Goal: Information Seeking & Learning: Learn about a topic

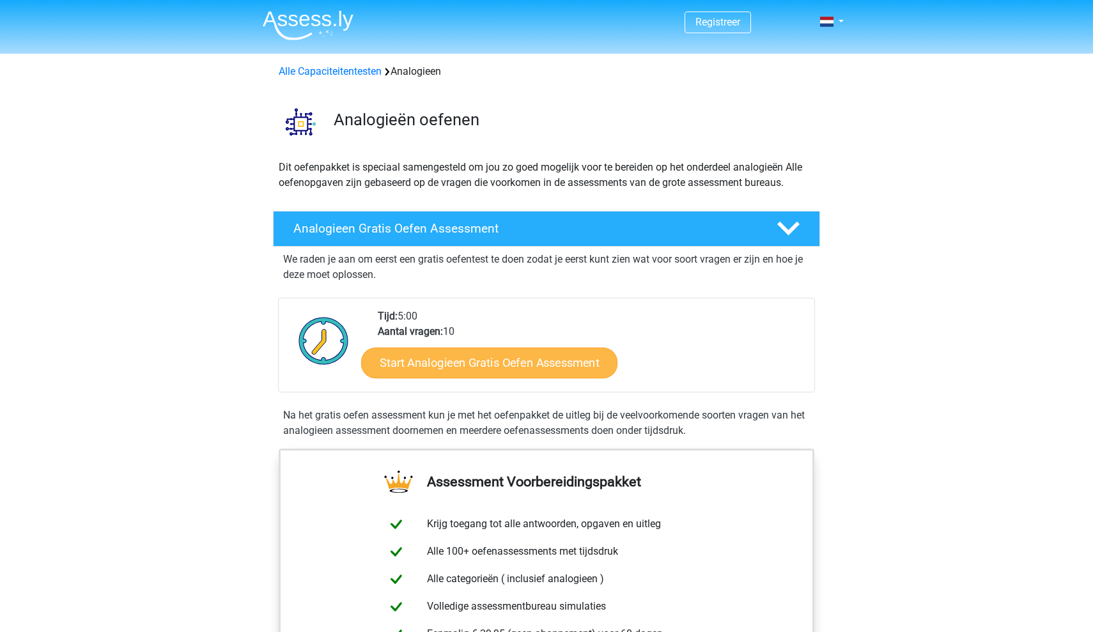
click at [476, 369] on link "Start Analogieen Gratis Oefen Assessment" at bounding box center [489, 362] width 256 height 31
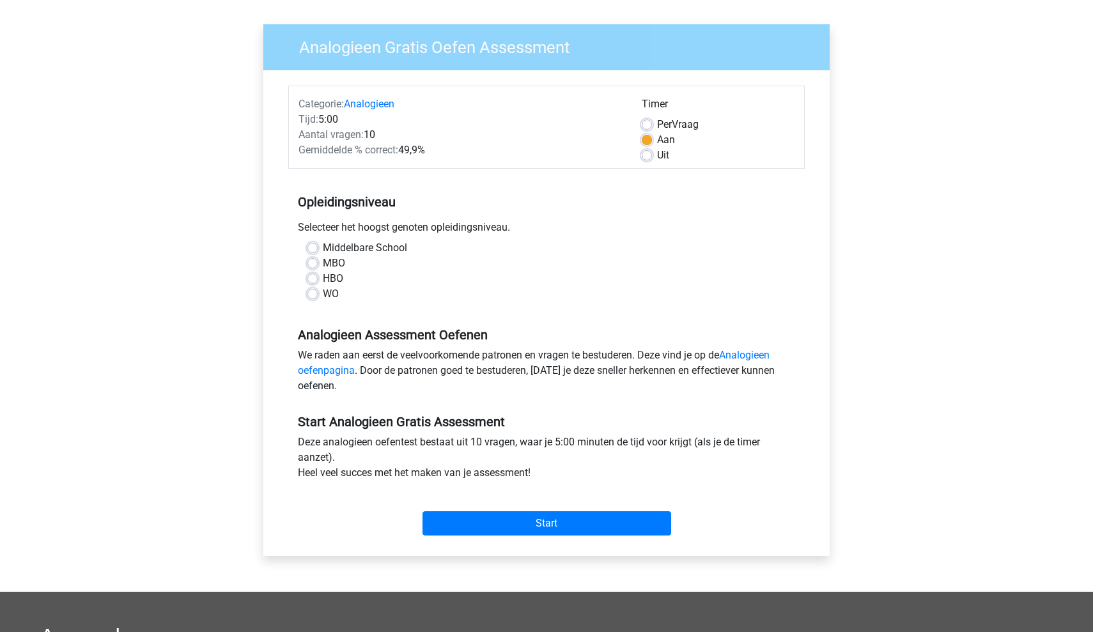
scroll to position [81, 0]
click at [323, 244] on label "Middelbare School" at bounding box center [365, 247] width 84 height 15
click at [310, 244] on input "Middelbare School" at bounding box center [312, 246] width 10 height 13
radio input "true"
click at [559, 517] on input "Start" at bounding box center [546, 523] width 249 height 24
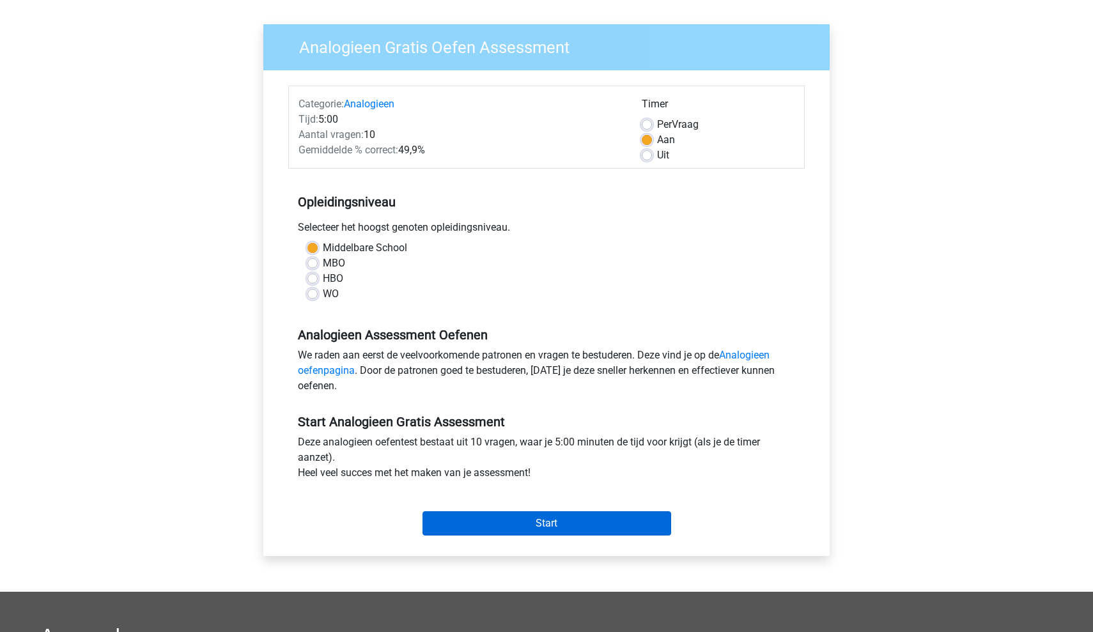
click at [594, 514] on input "Start" at bounding box center [546, 523] width 249 height 24
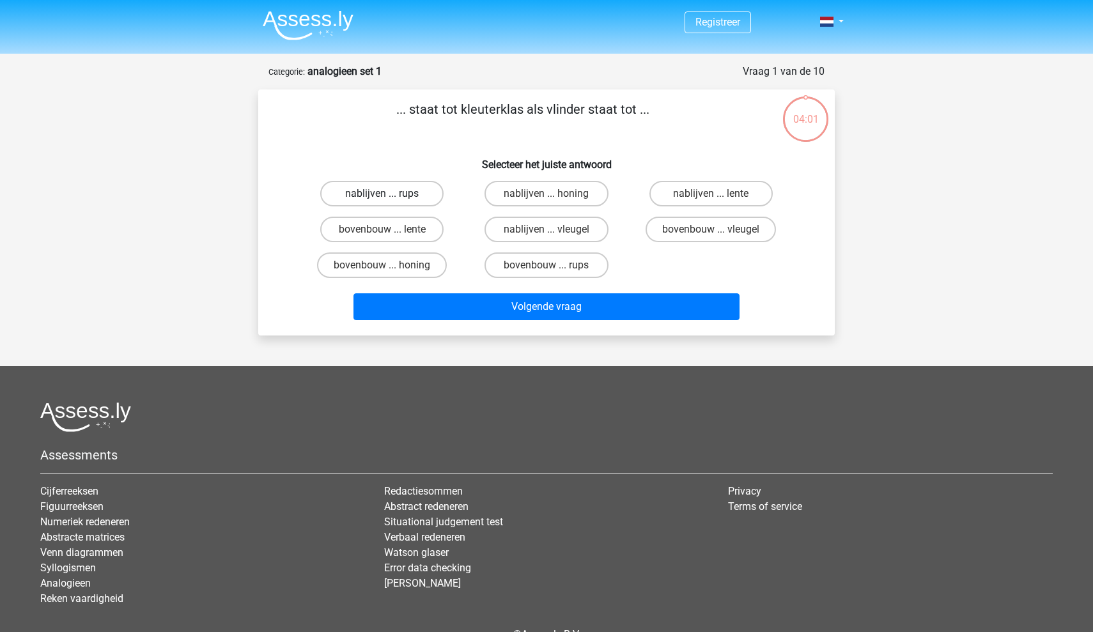
scroll to position [1, 0]
